Goal: Navigation & Orientation: Find specific page/section

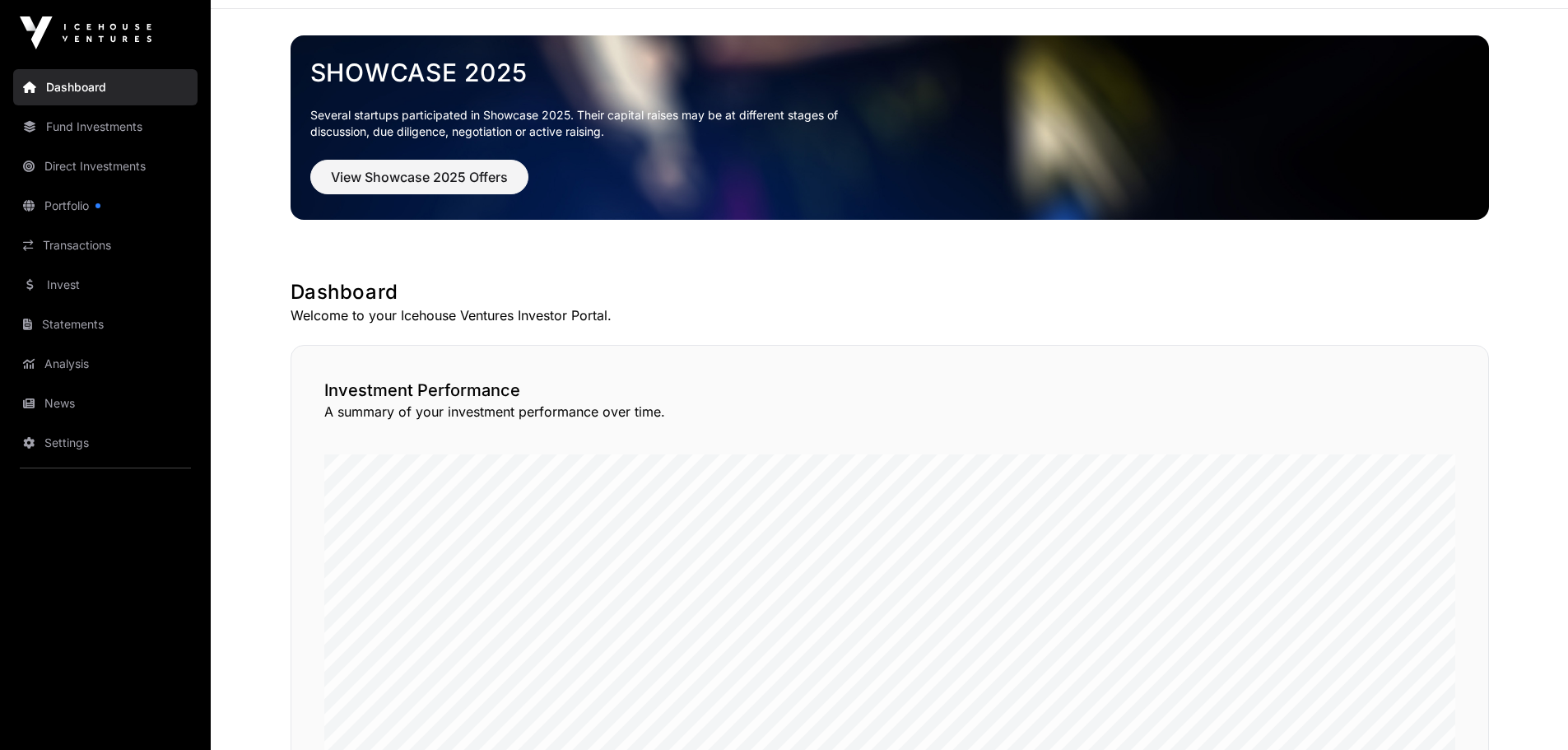
scroll to position [85, 0]
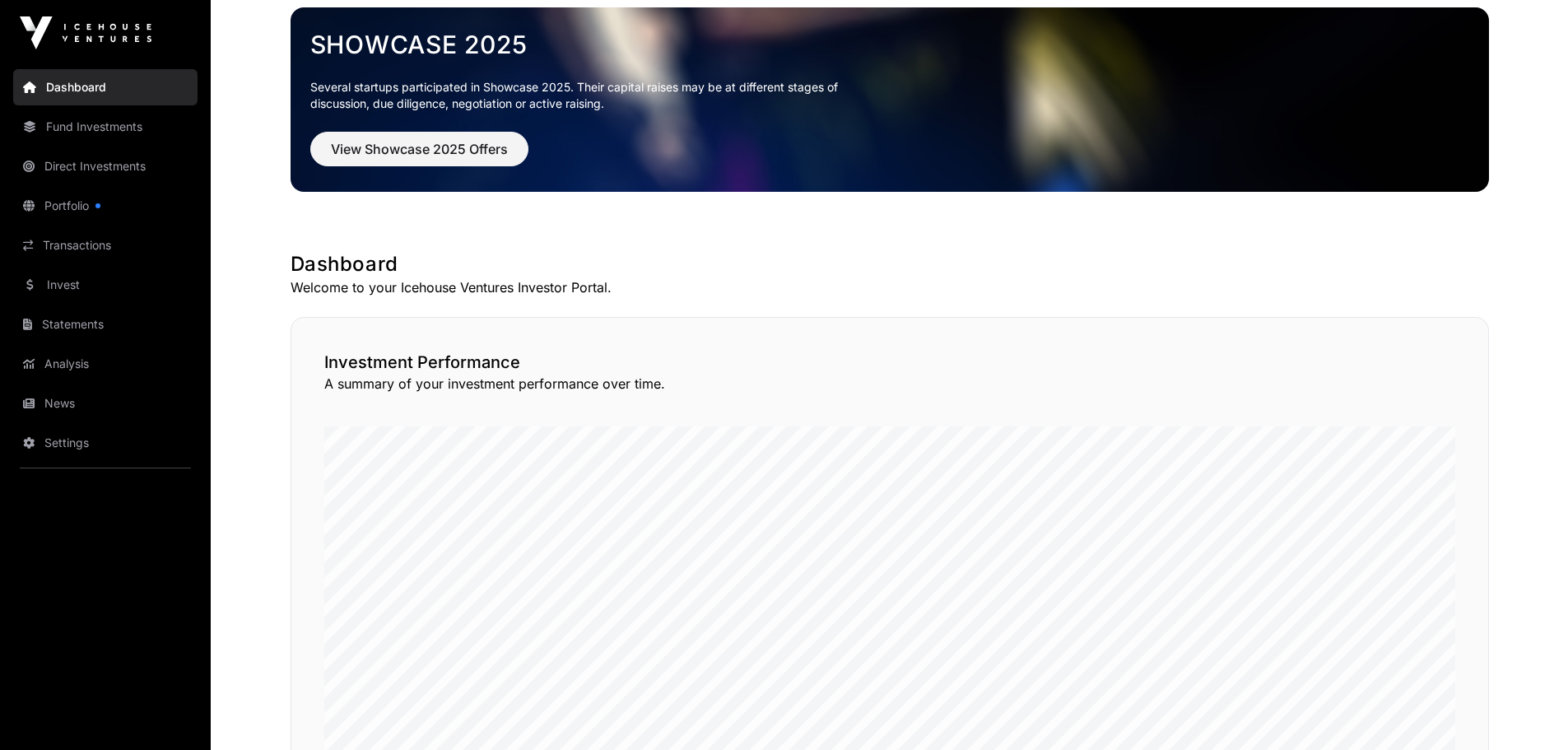
drag, startPoint x: 1573, startPoint y: 42, endPoint x: 1573, endPoint y: 77, distance: 35.0
click at [60, 196] on link "Portfolio" at bounding box center [104, 206] width 184 height 37
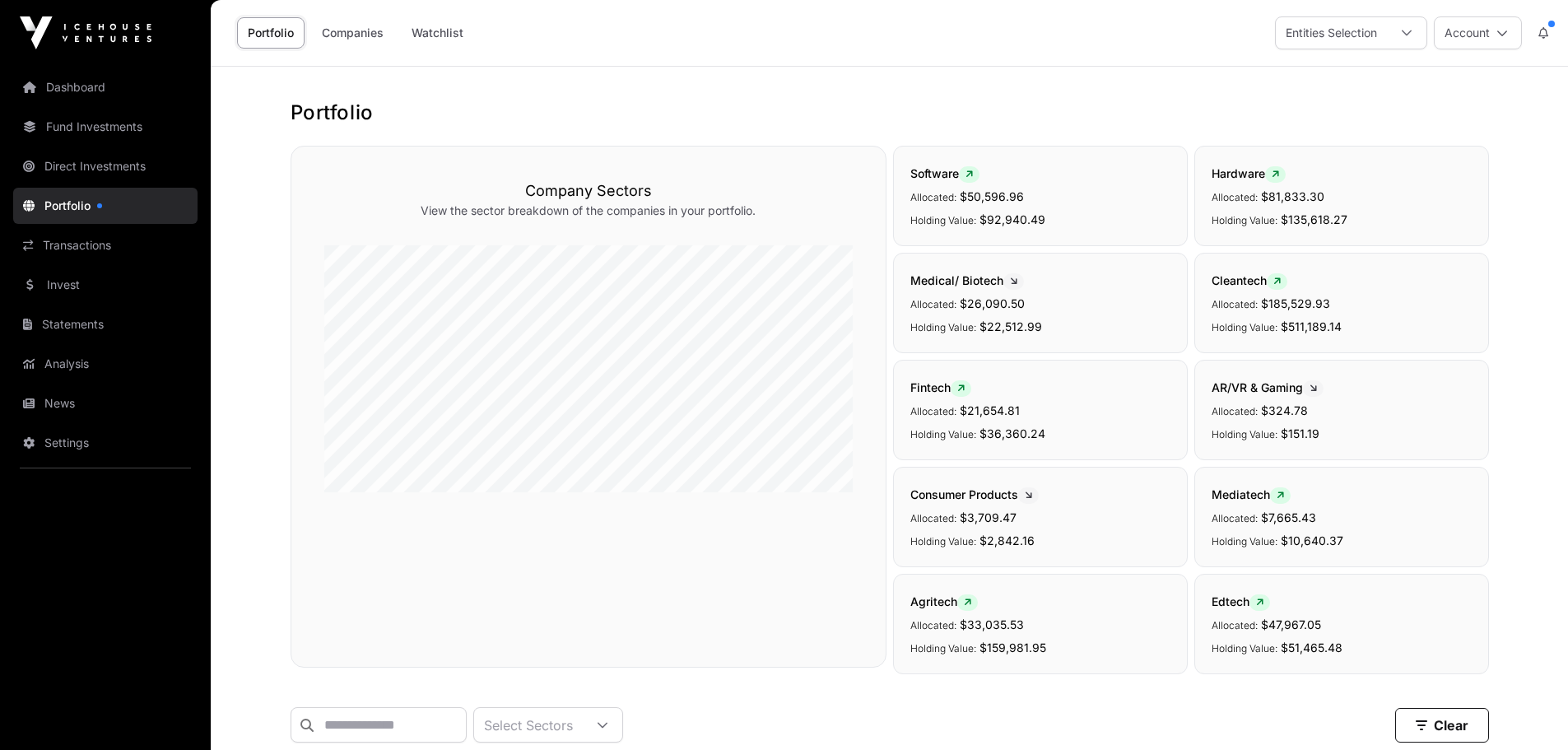
click at [67, 434] on link "Settings" at bounding box center [104, 443] width 184 height 37
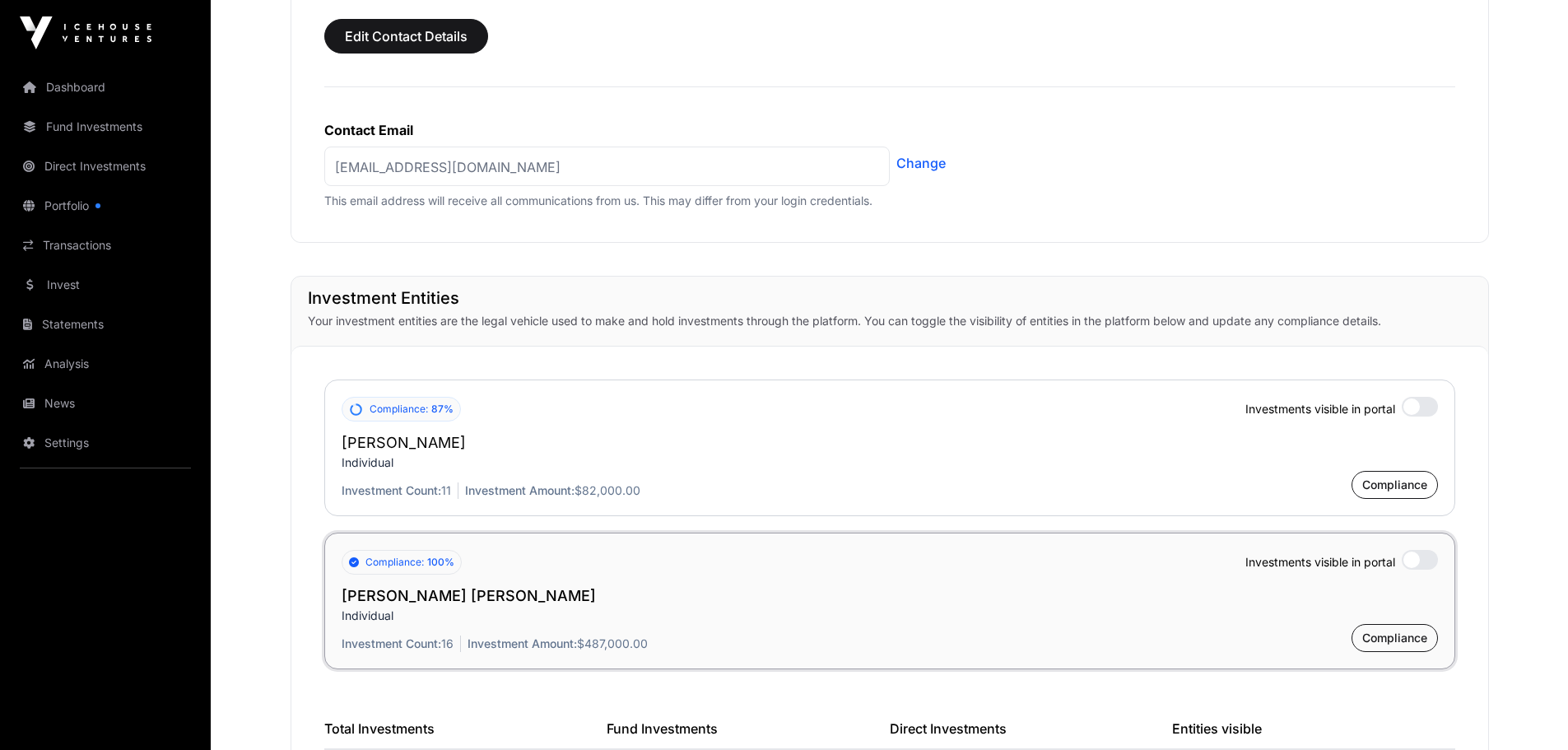
scroll to position [981, 0]
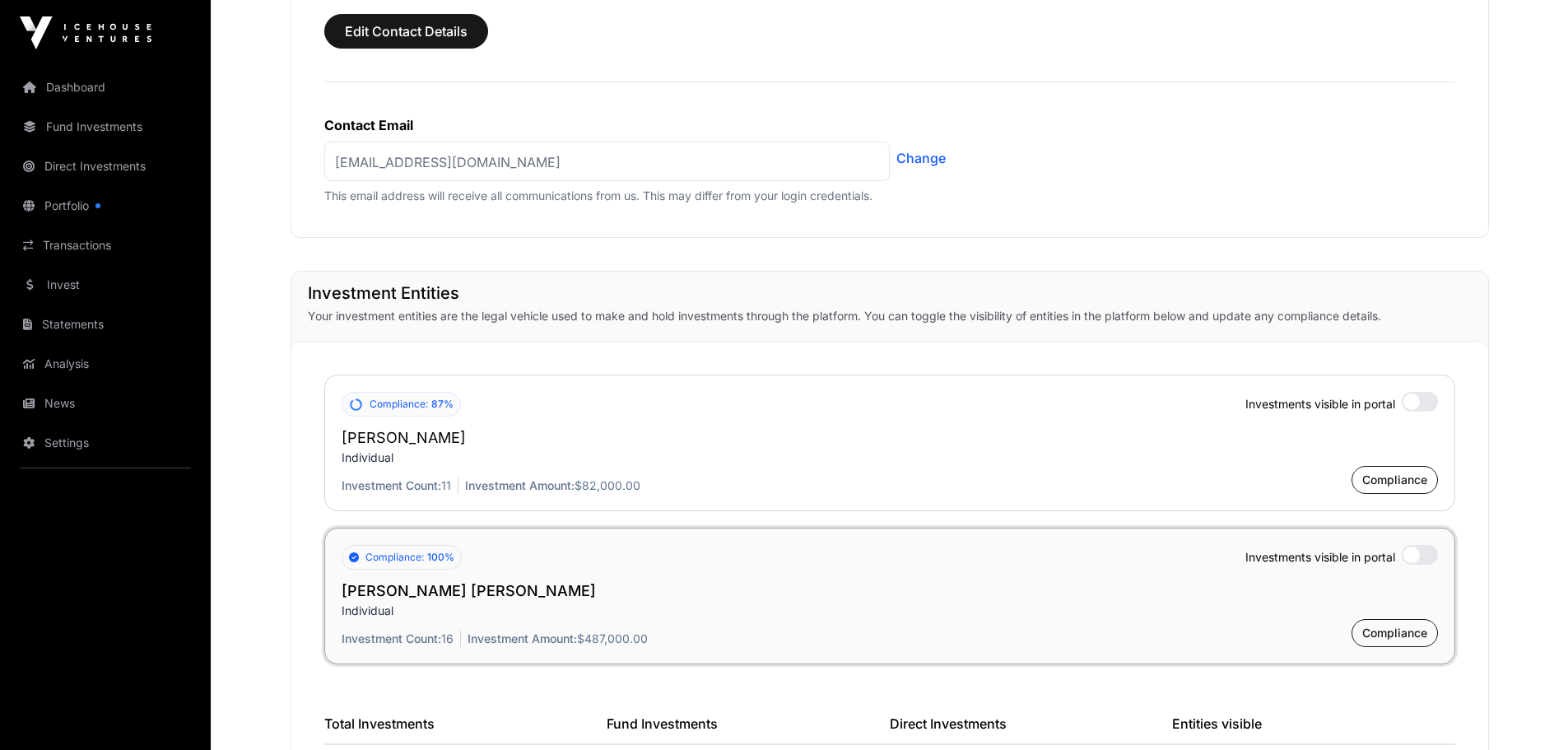
click at [1415, 394] on div at bounding box center [1420, 402] width 37 height 20
click at [1417, 546] on div at bounding box center [1420, 556] width 37 height 20
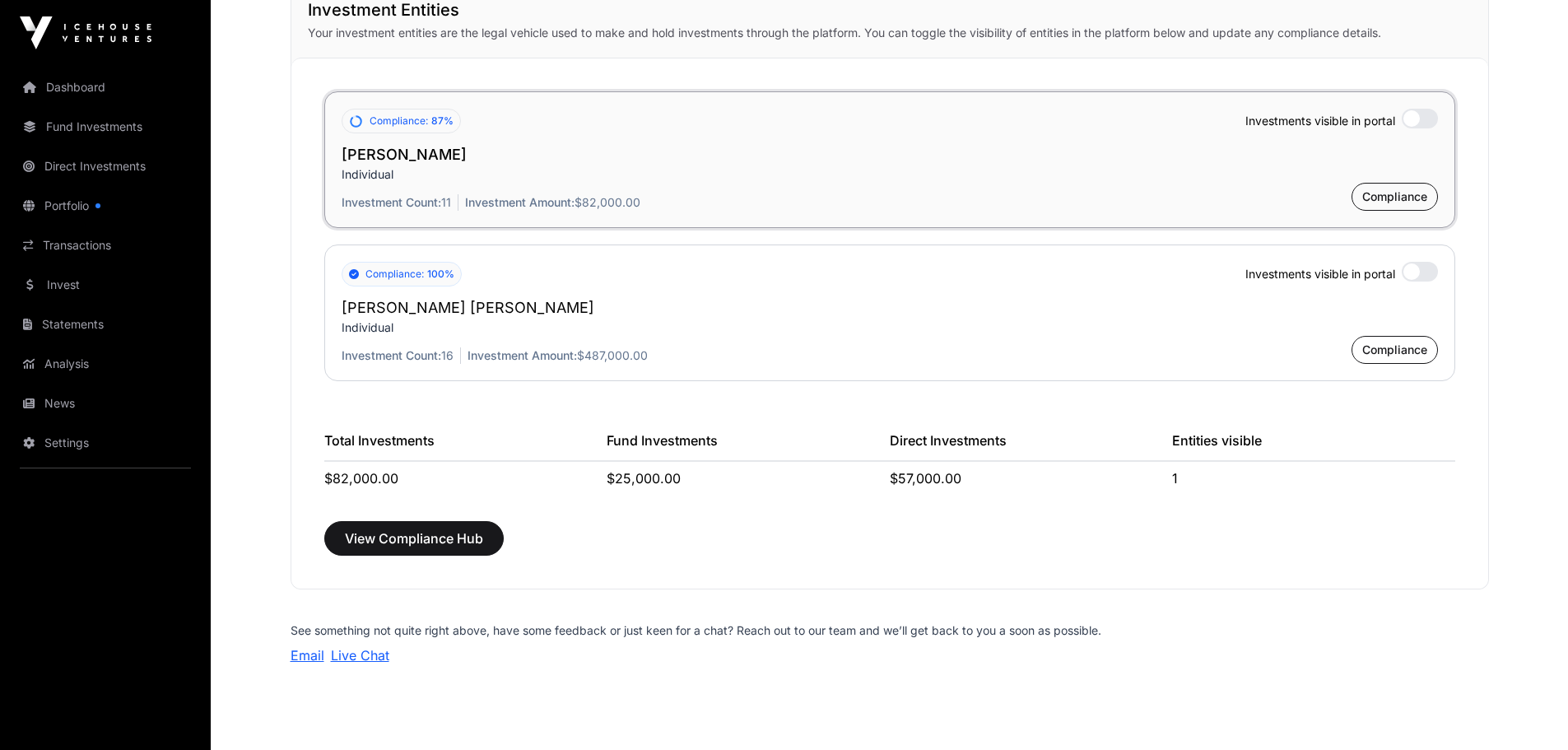
scroll to position [1224, 0]
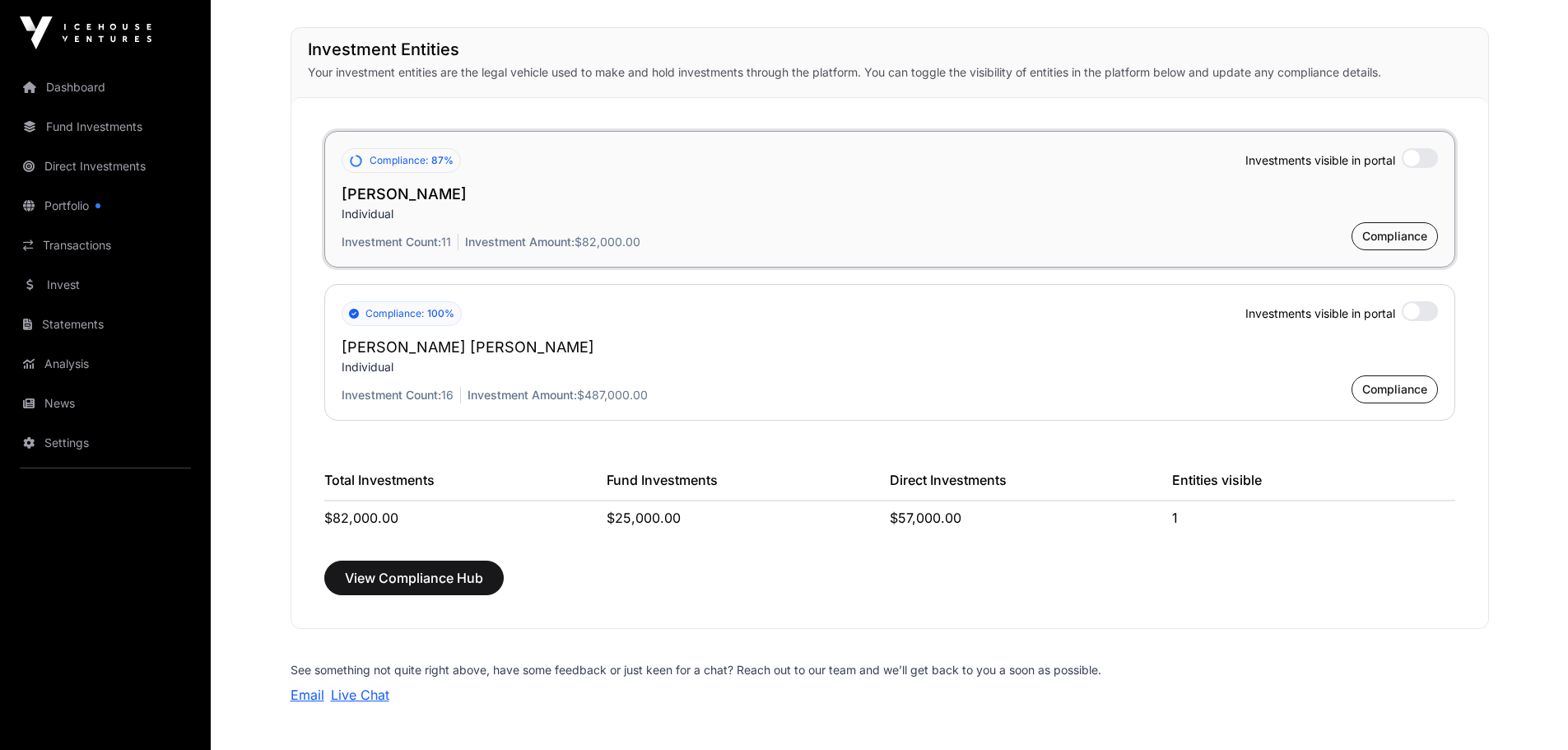
click at [77, 84] on link "Dashboard" at bounding box center [104, 87] width 184 height 37
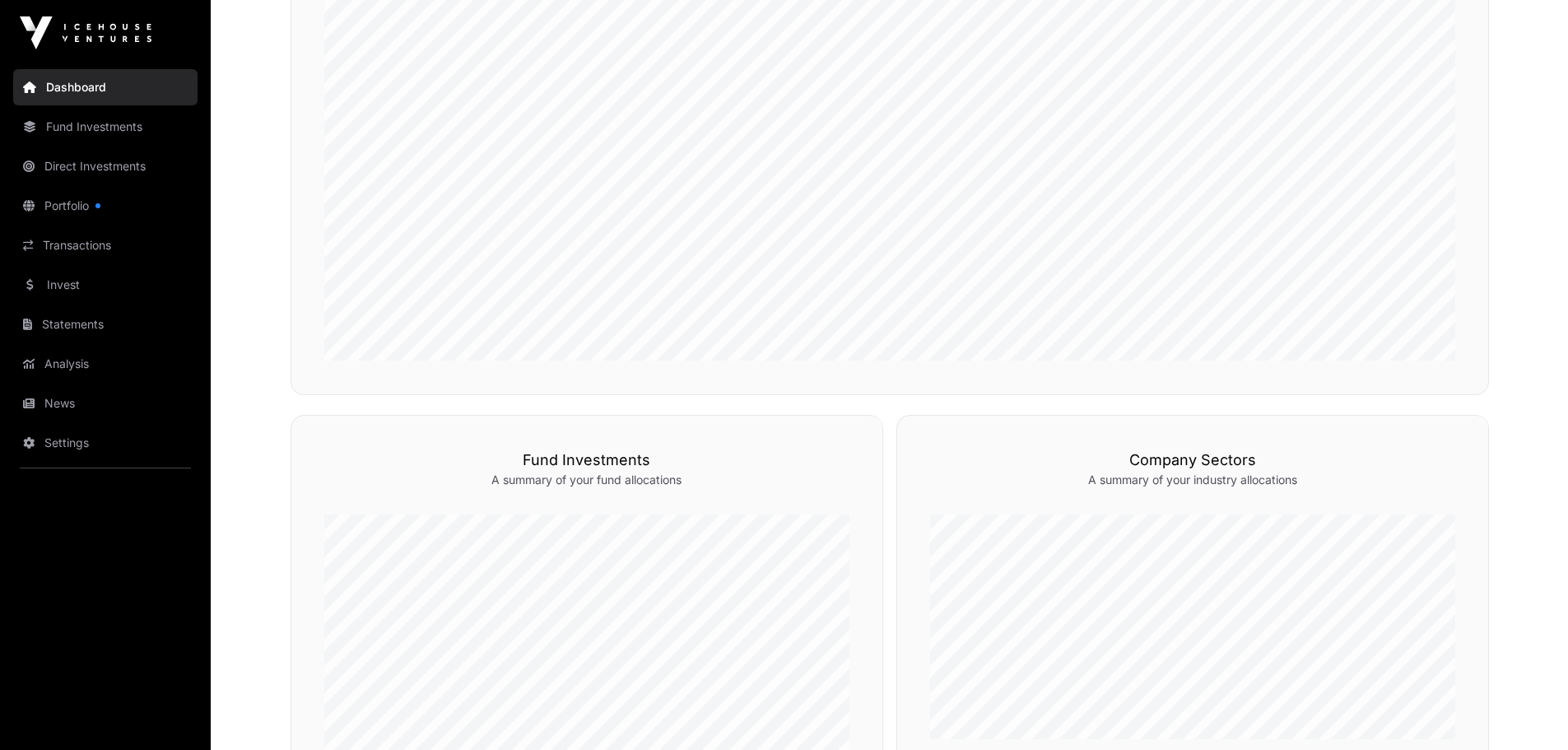
scroll to position [513, 0]
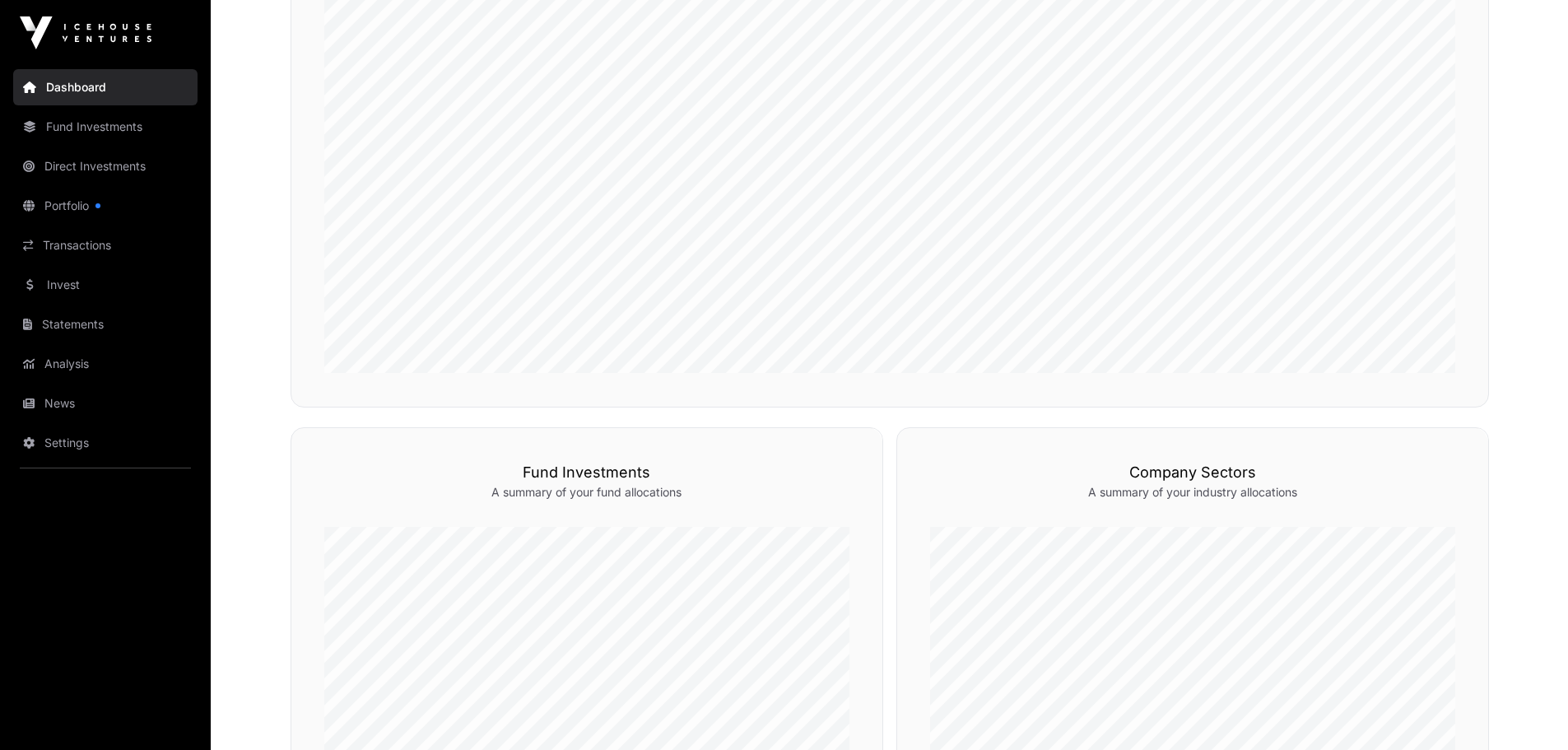
click at [74, 201] on link "Portfolio" at bounding box center [104, 206] width 184 height 37
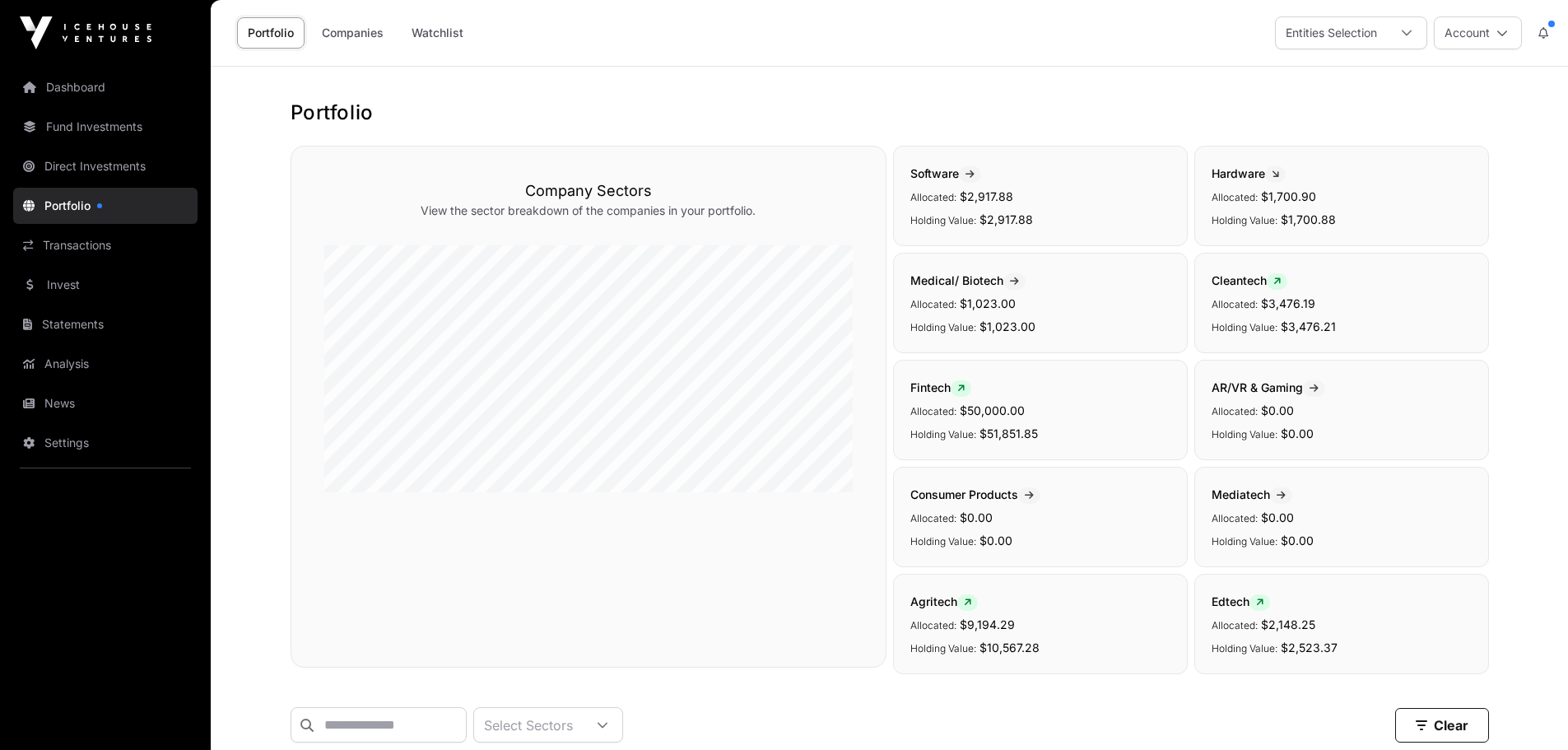
click at [91, 80] on link "Dashboard" at bounding box center [104, 87] width 184 height 37
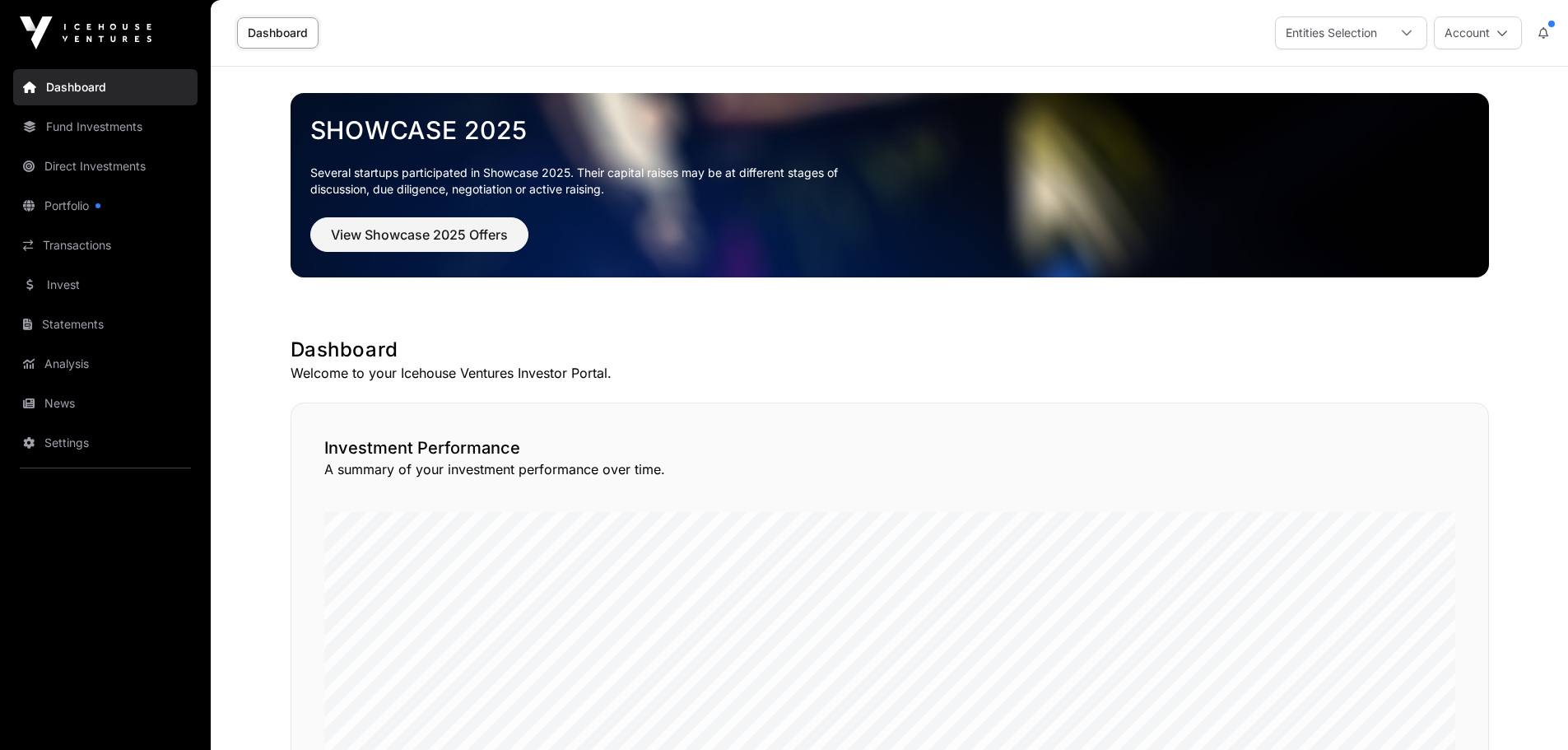
click at [63, 440] on link "Settings" at bounding box center [104, 443] width 184 height 37
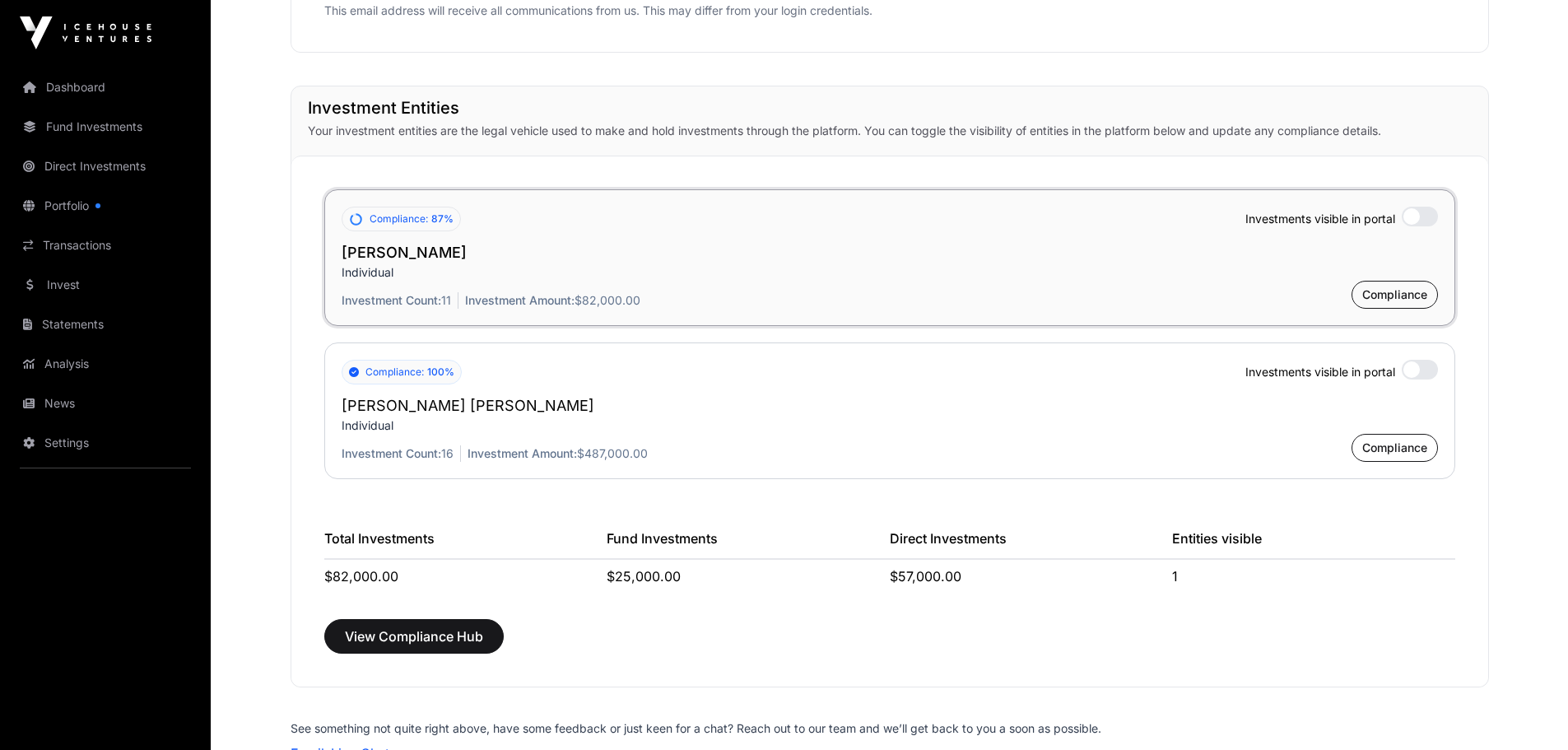
scroll to position [1084, 0]
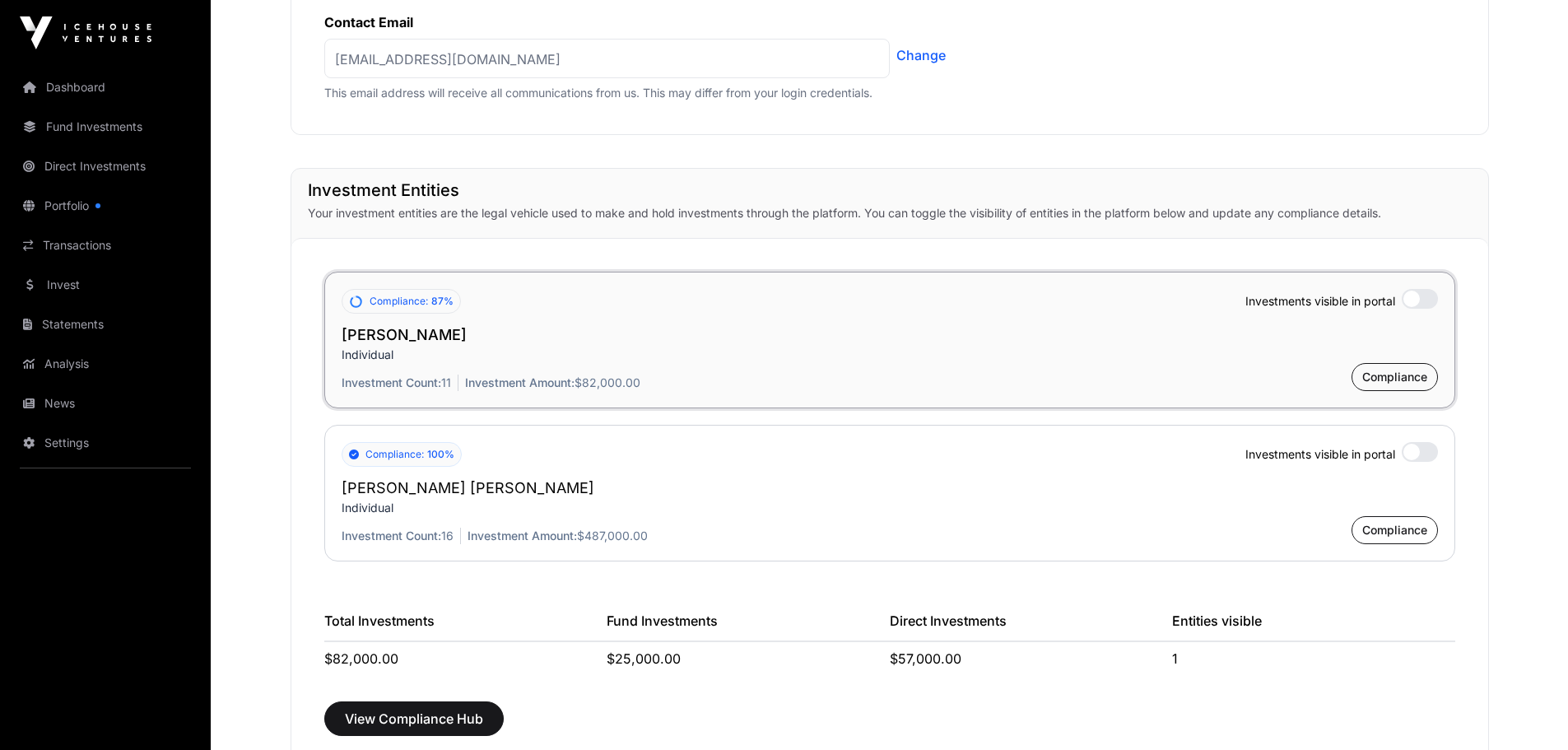
click at [1421, 446] on div at bounding box center [1420, 452] width 37 height 20
click at [1430, 291] on div at bounding box center [1420, 299] width 37 height 20
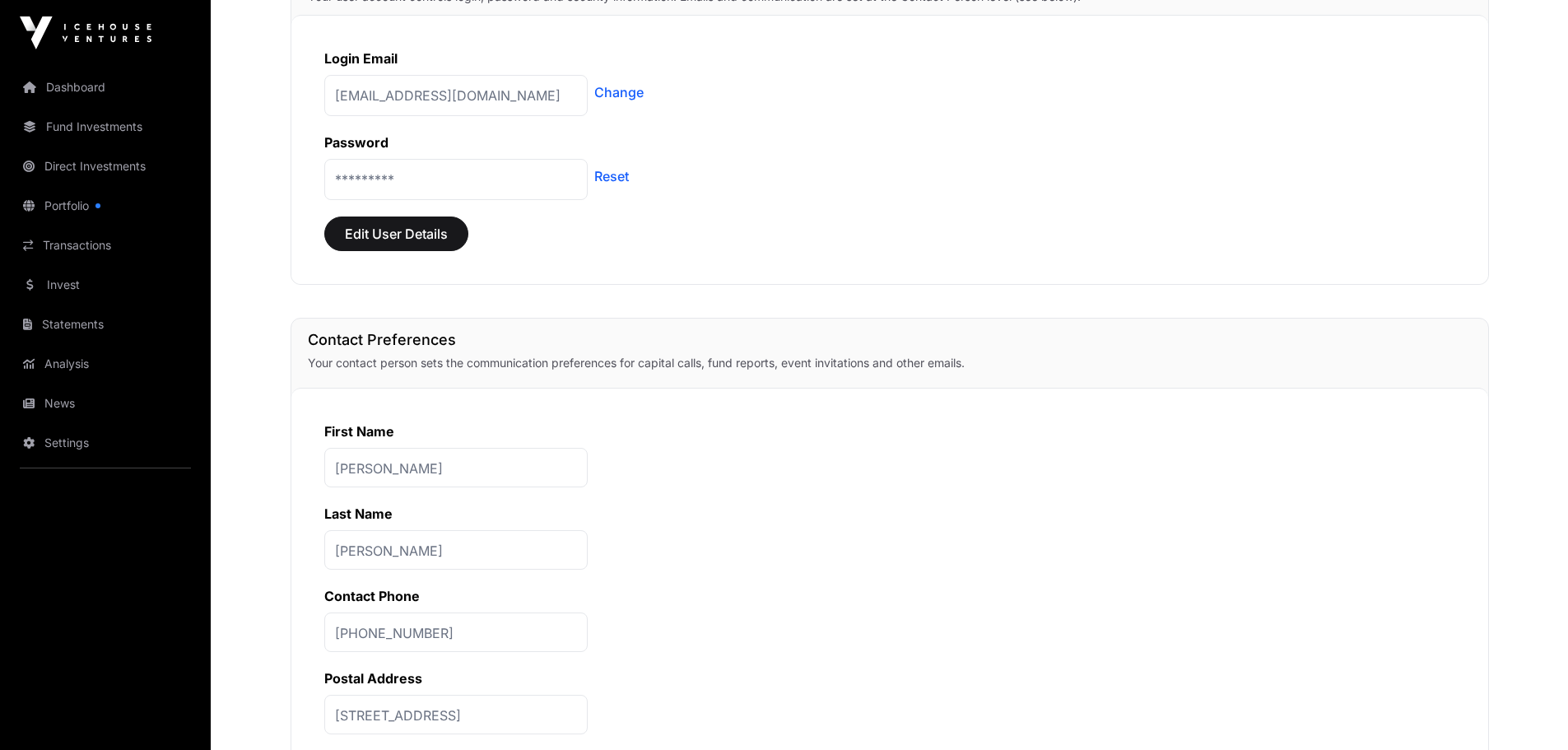
scroll to position [0, 0]
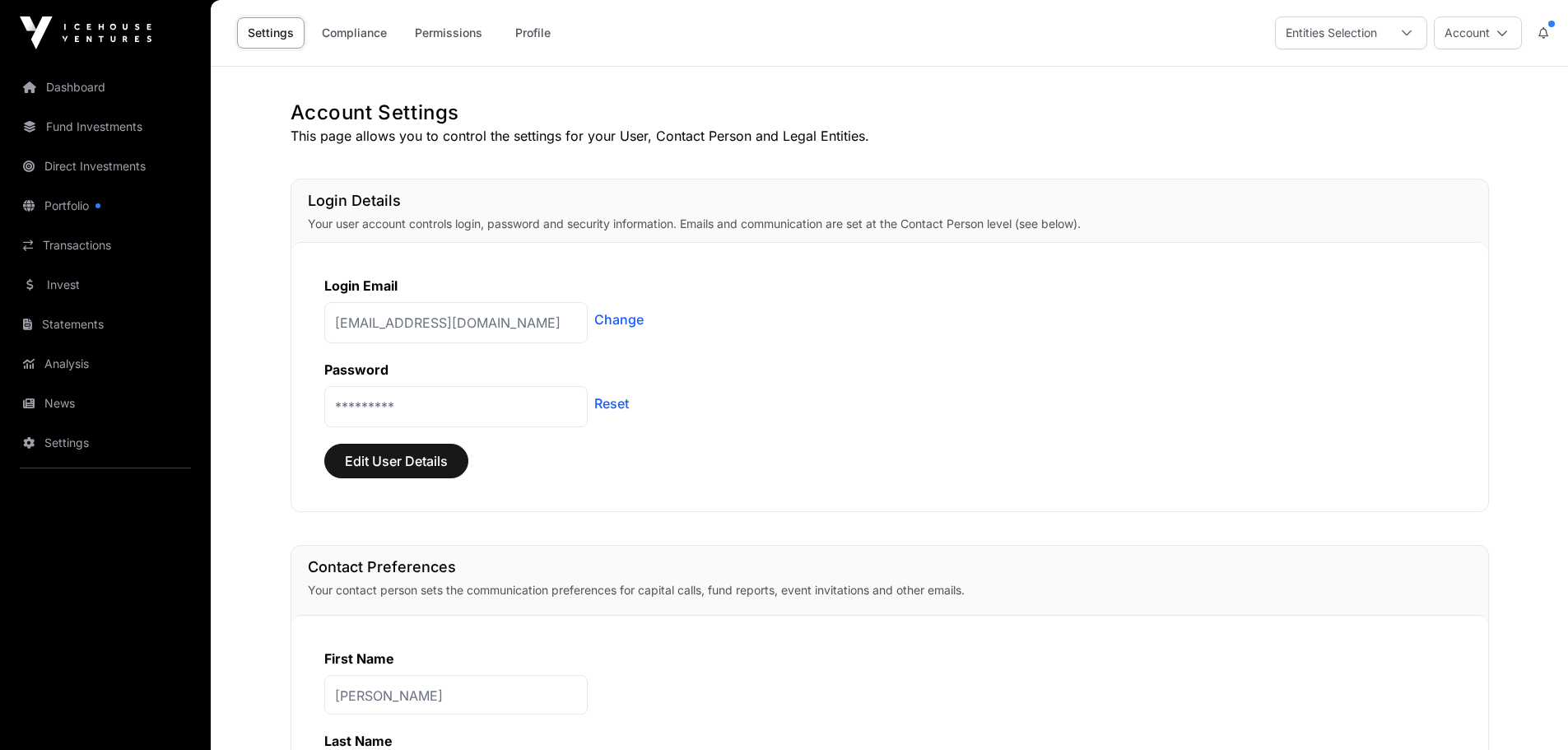
click at [66, 85] on link "Dashboard" at bounding box center [104, 87] width 184 height 37
